Goal: Find contact information: Obtain details needed to contact an individual or organization

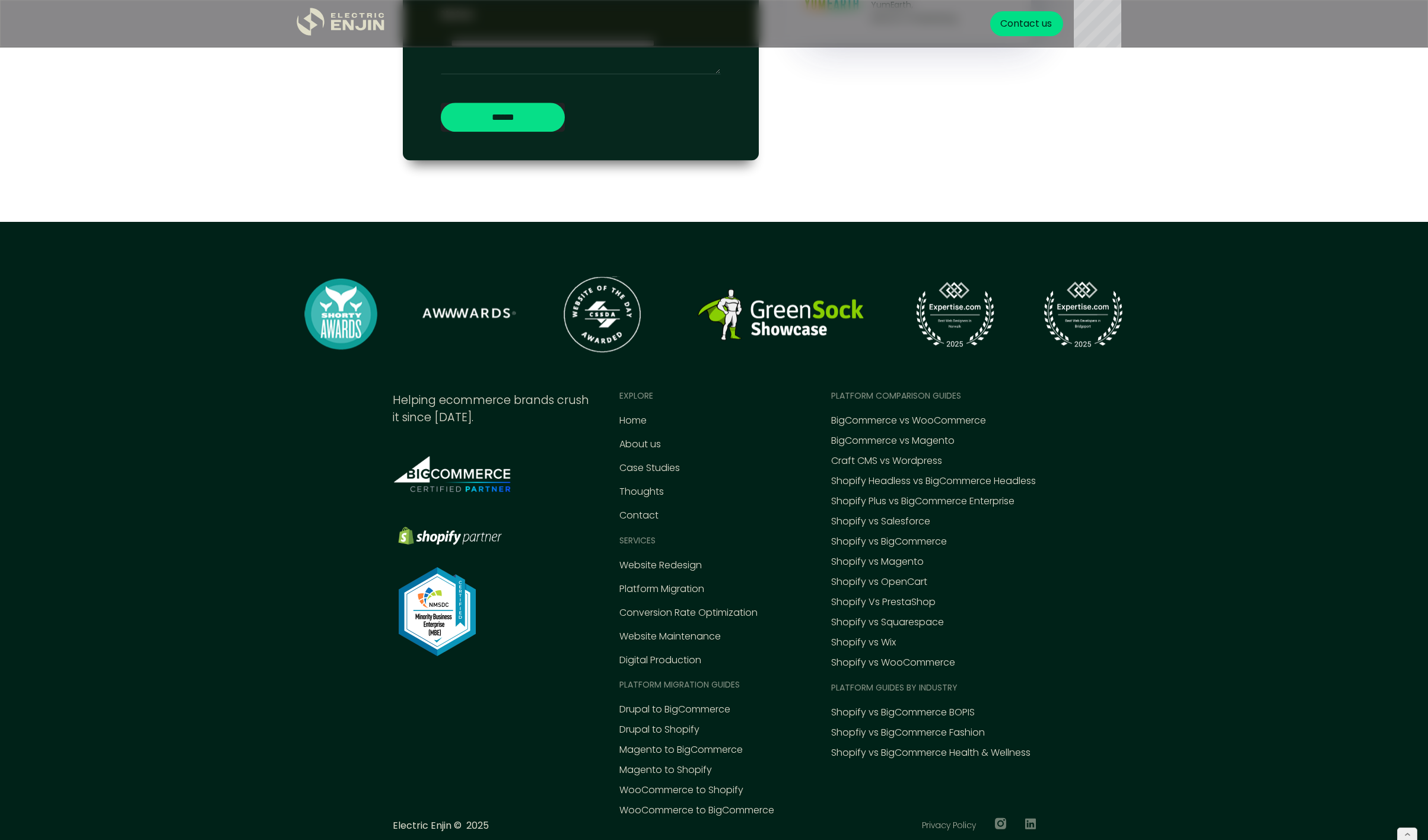
scroll to position [5513, 0]
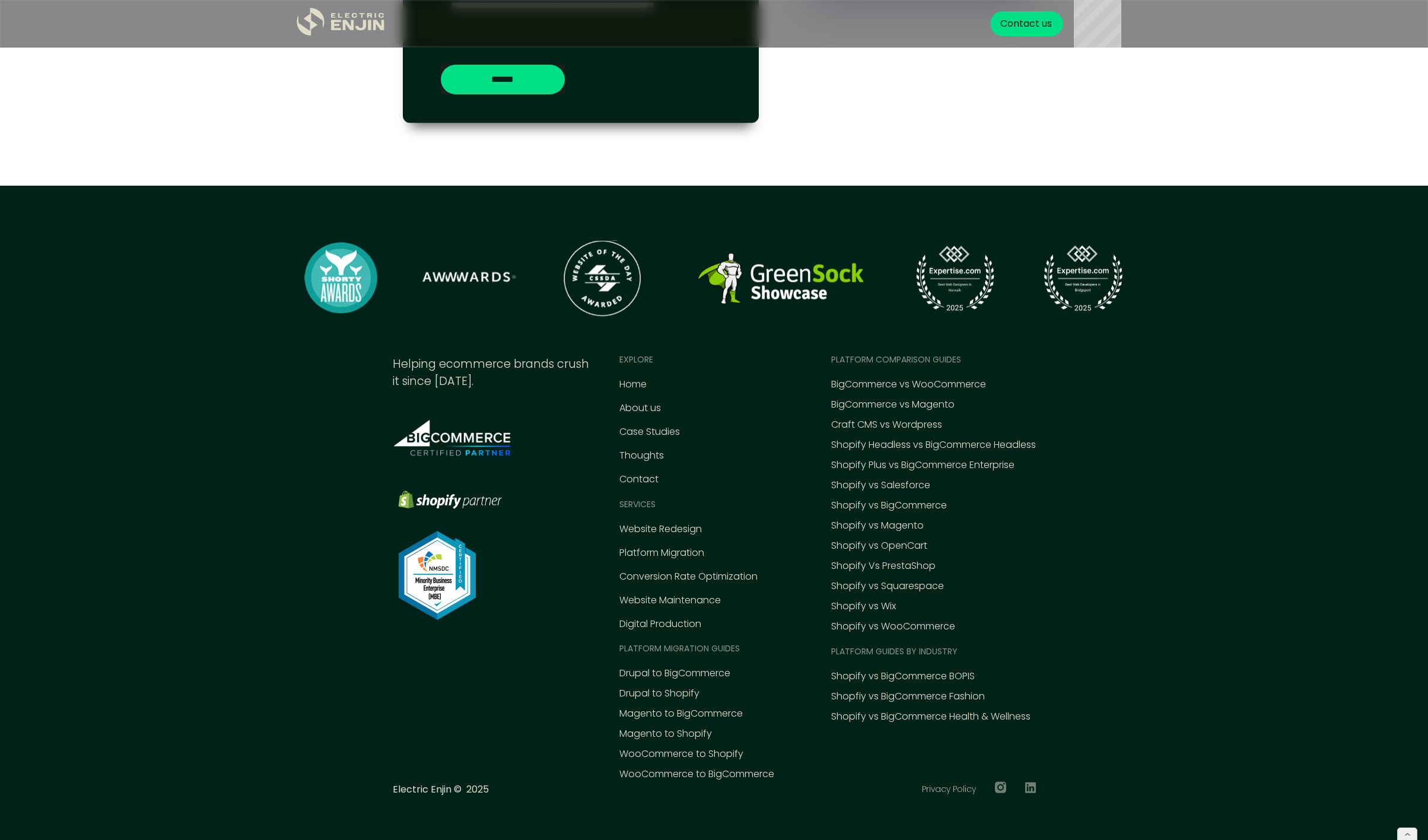
click at [587, 383] on div "Helping ecommerce brands crush it since [DATE]." at bounding box center [492, 374] width 198 height 35
drag, startPoint x: 1085, startPoint y: 488, endPoint x: 1080, endPoint y: 492, distance: 6.4
click at [1085, 488] on div ".st0{fill:#dfddc8;} Helping ecommerce brands crush it since 2015. EXPLORE Home …" at bounding box center [715, 582] width 854 height 458
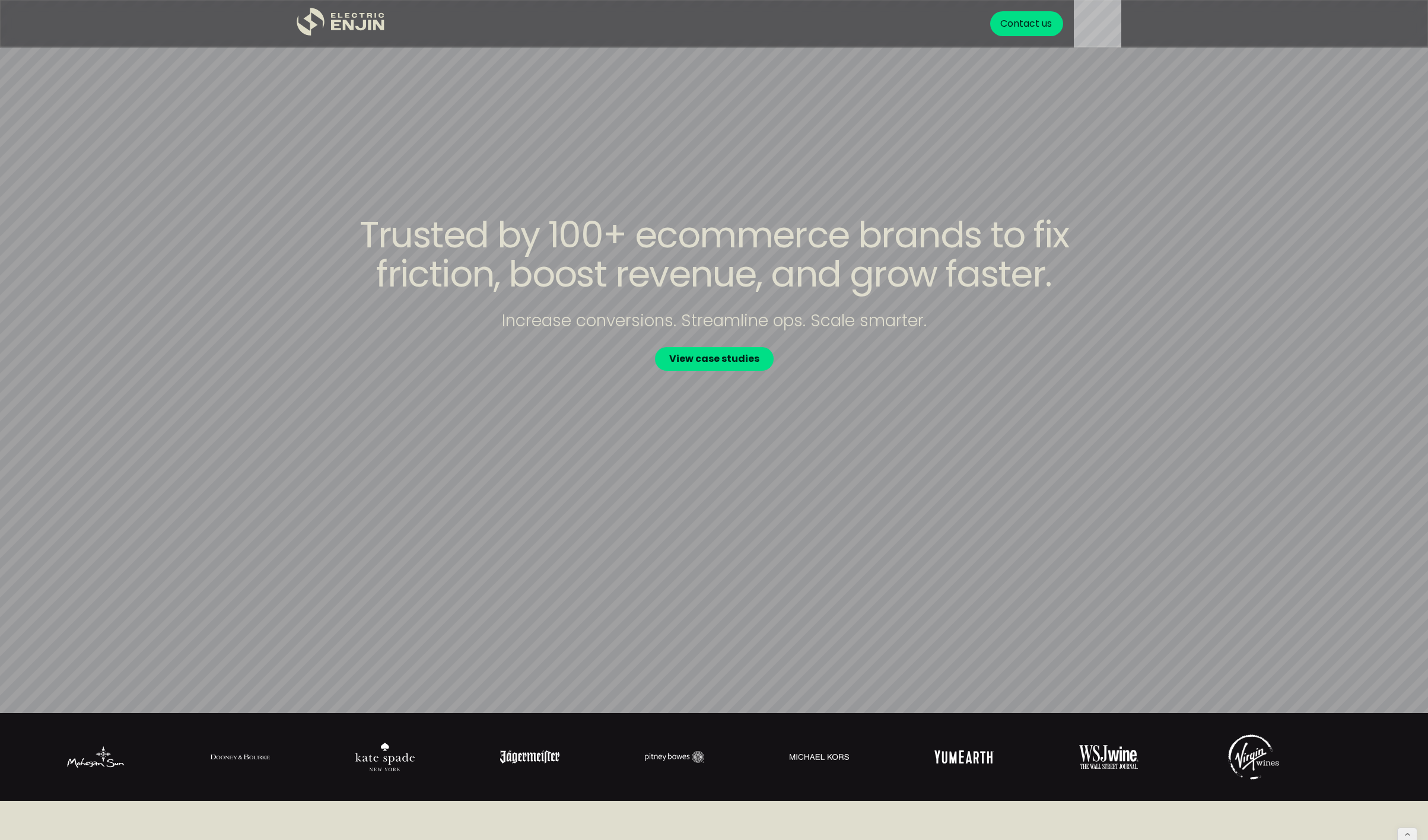
scroll to position [0, 0]
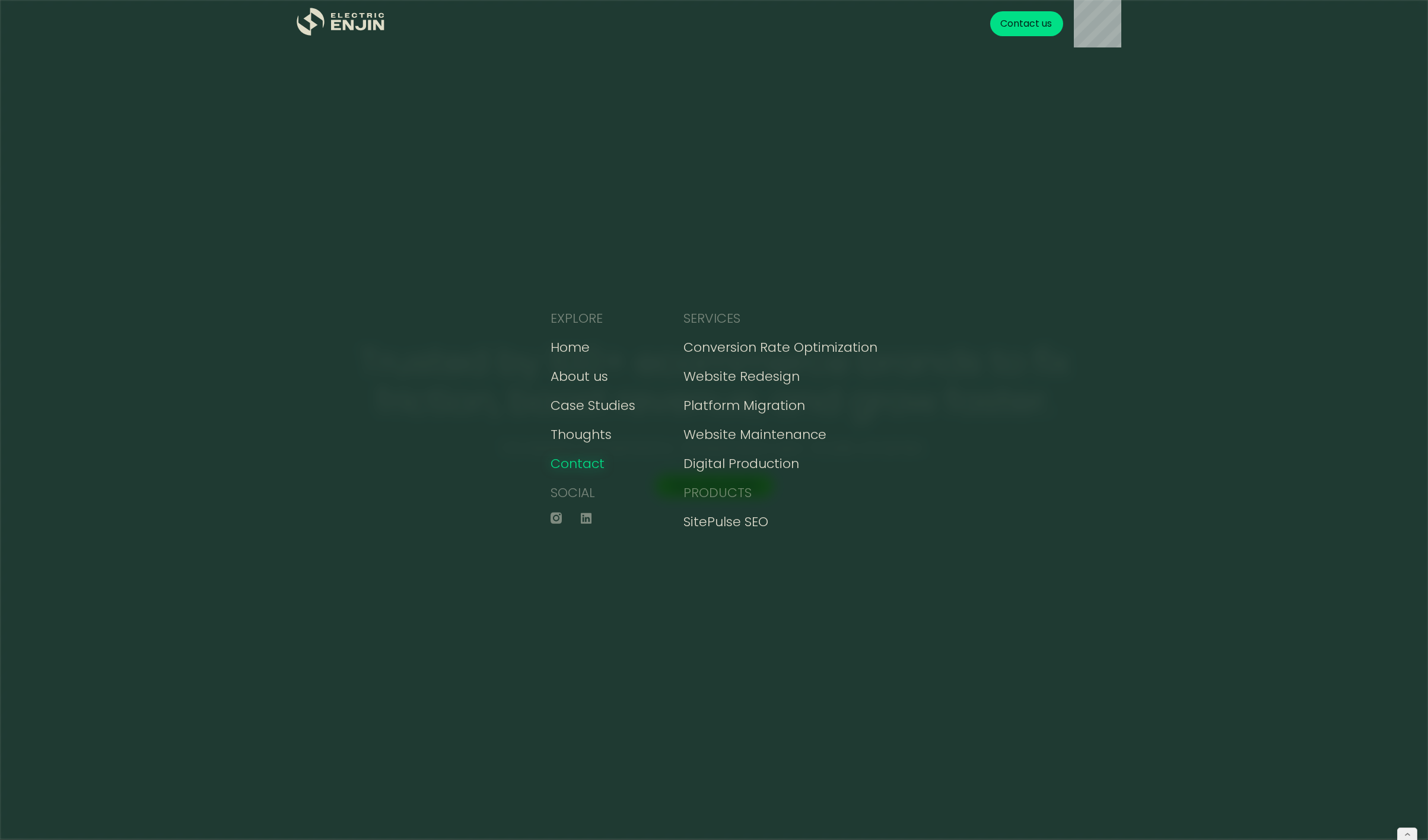
click at [575, 458] on div "Contact" at bounding box center [577, 463] width 54 height 20
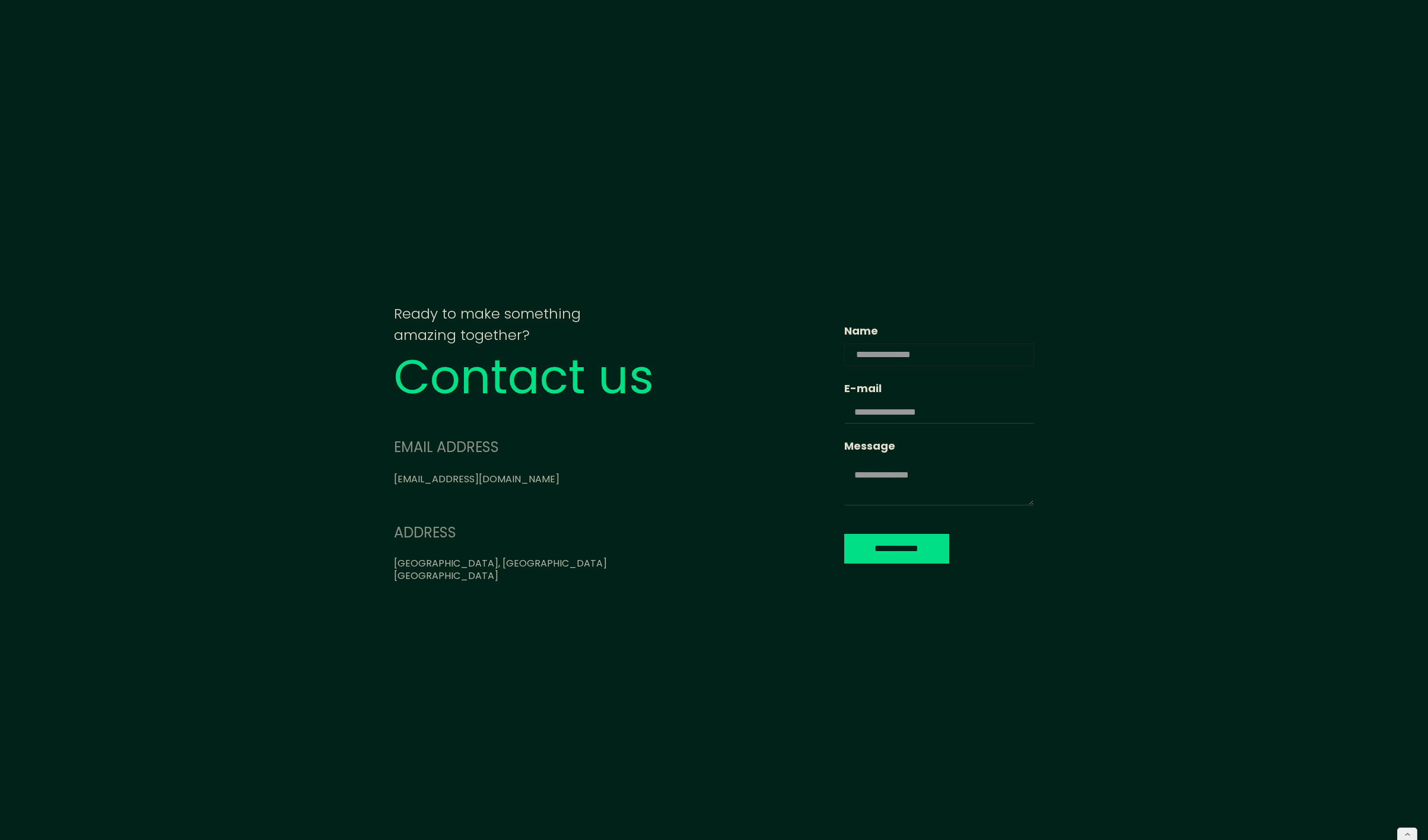
click at [844, 350] on input "Name" at bounding box center [939, 354] width 190 height 22
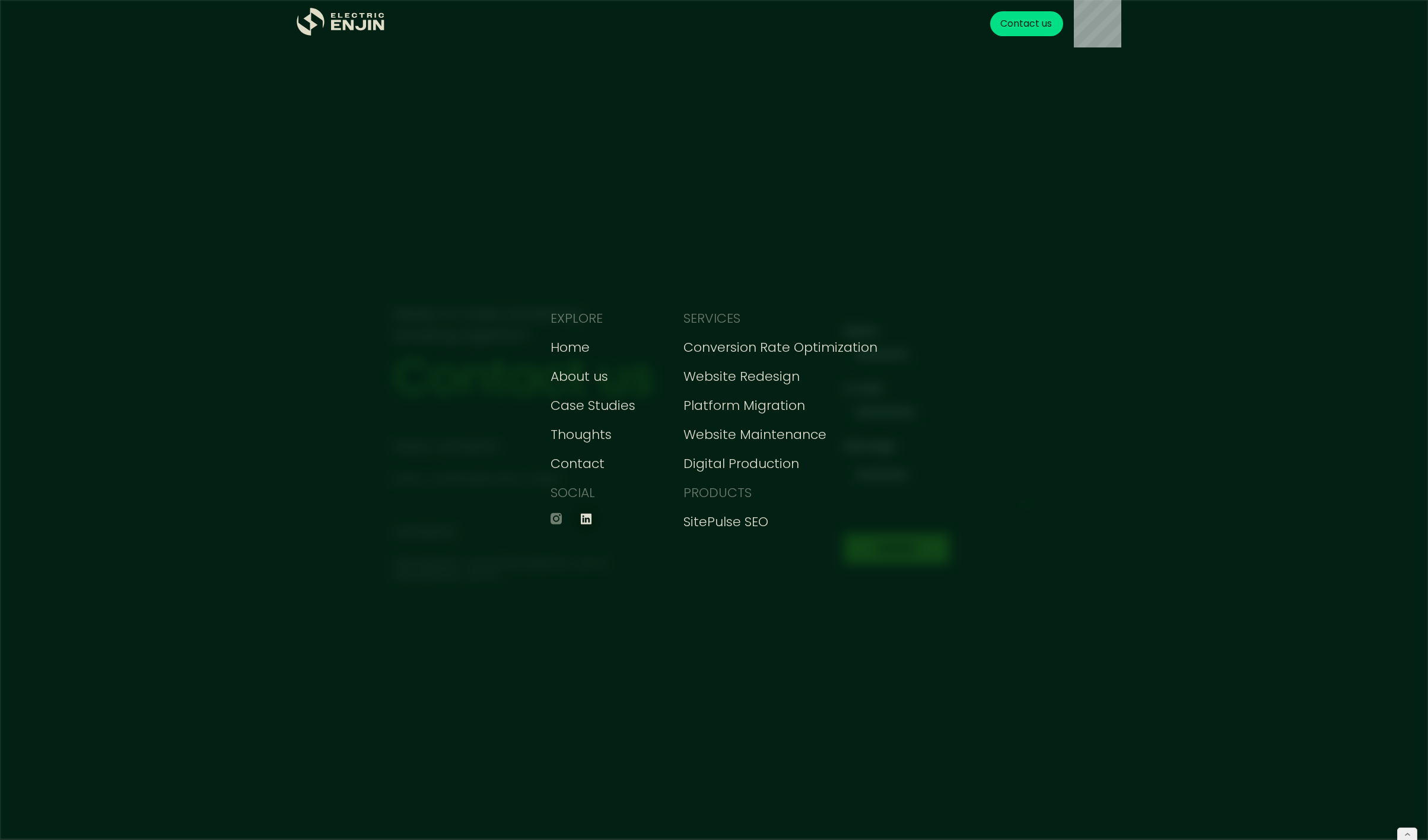
click at [590, 521] on icon at bounding box center [586, 518] width 11 height 12
